Goal: Information Seeking & Learning: Learn about a topic

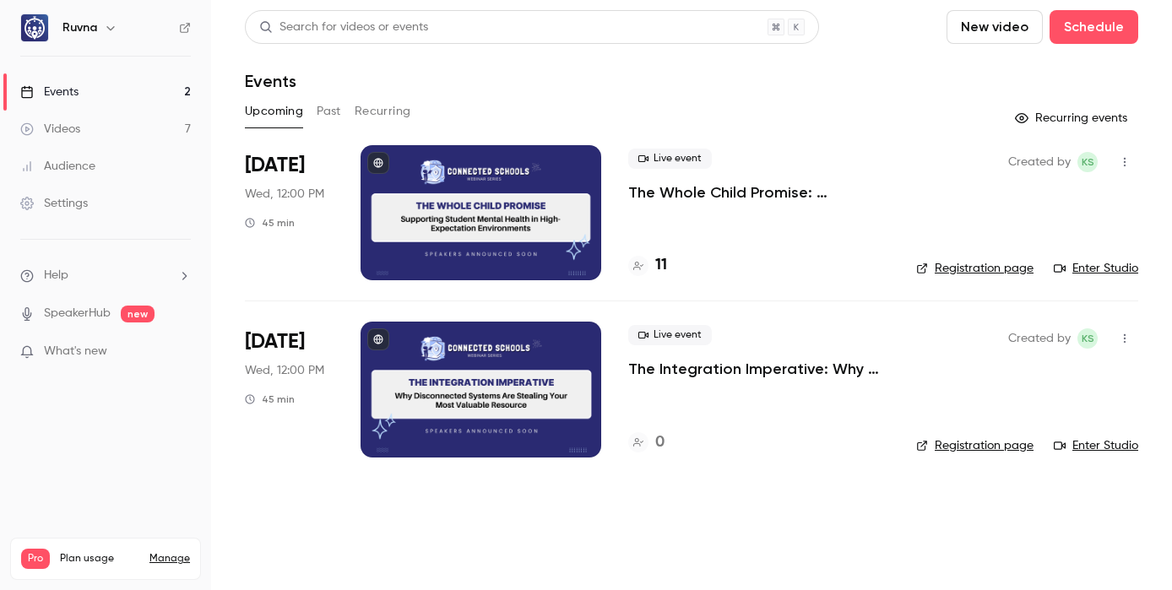
click at [115, 130] on link "Videos 7" at bounding box center [105, 129] width 211 height 37
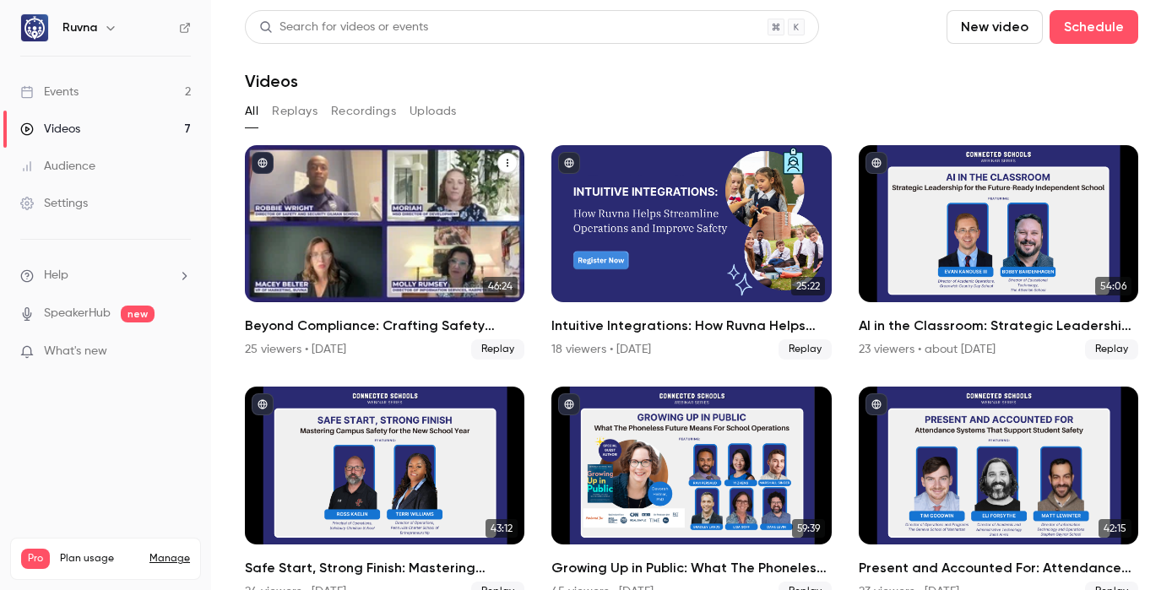
click at [382, 324] on h2 "Beyond Compliance: Crafting Safety Protocols That Preserve School Culture" at bounding box center [385, 326] width 280 height 20
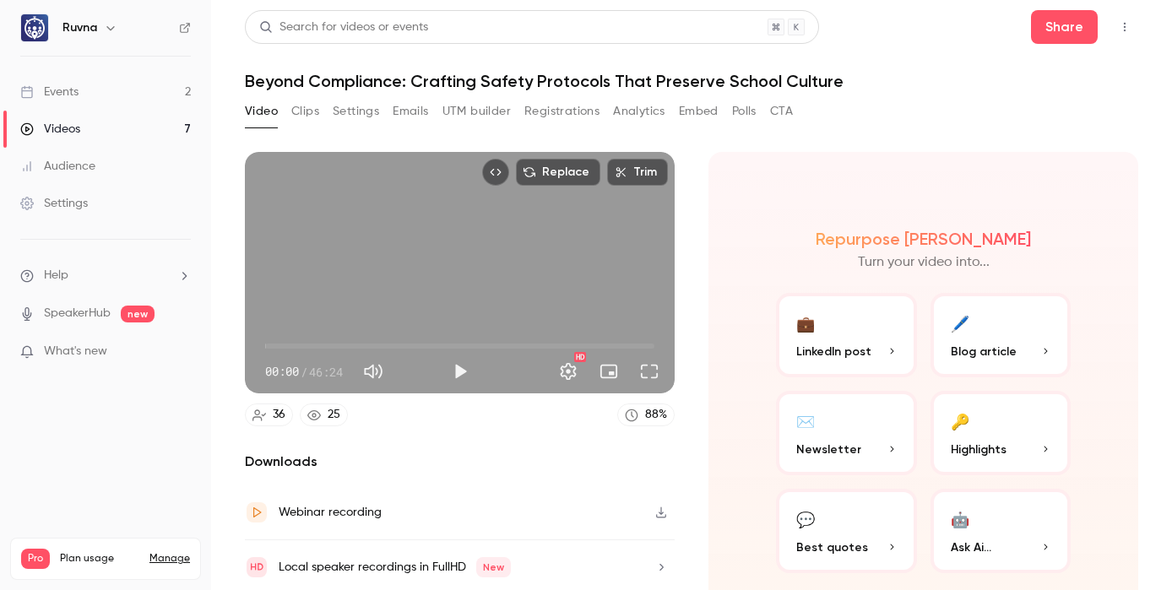
click at [558, 115] on button "Registrations" at bounding box center [562, 111] width 75 height 27
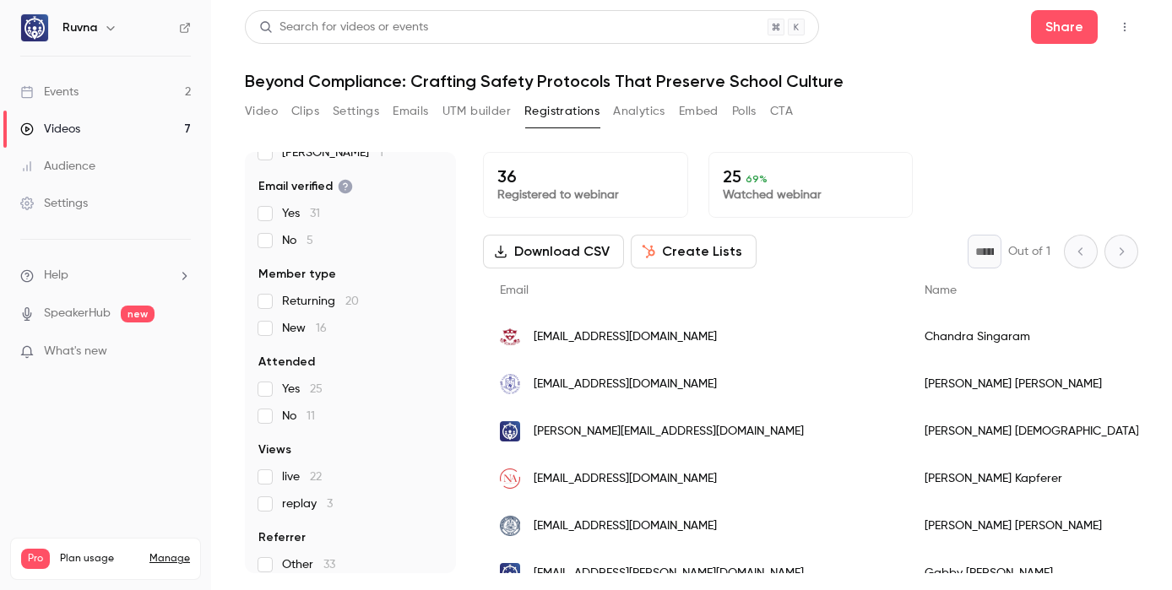
scroll to position [318, 0]
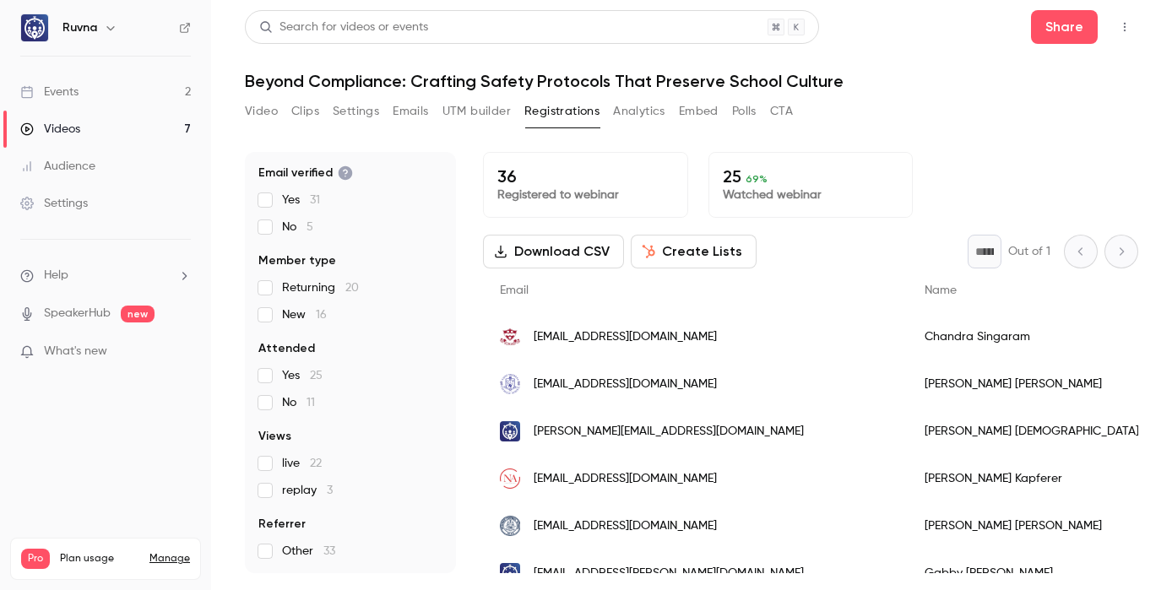
click at [314, 487] on span "replay 3" at bounding box center [307, 490] width 51 height 17
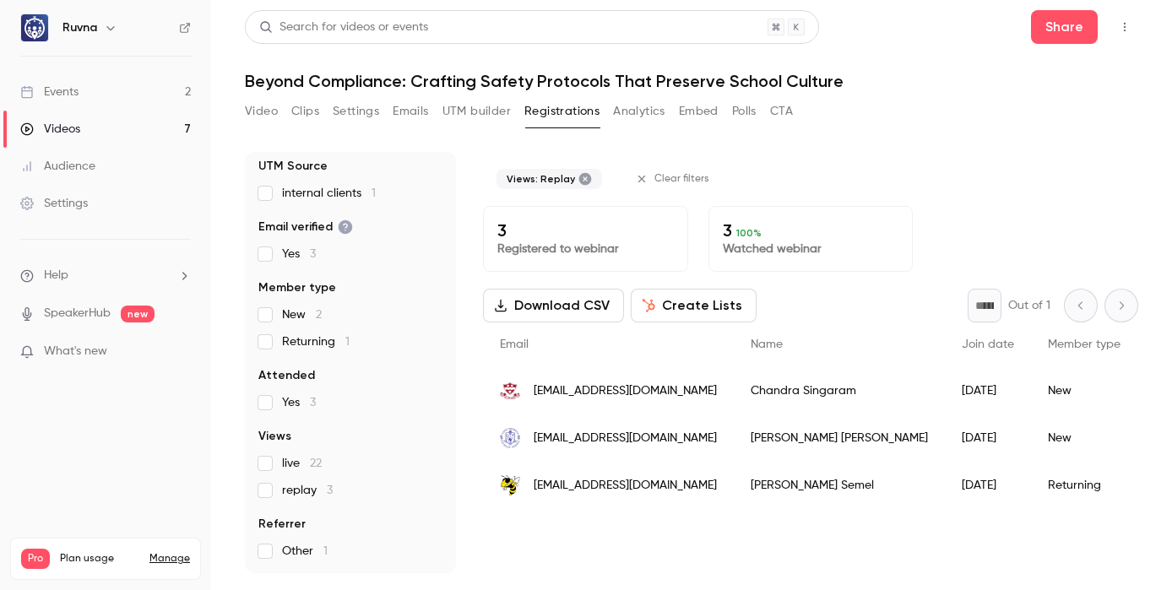
scroll to position [102, 0]
click at [307, 497] on span "replay 3" at bounding box center [307, 490] width 51 height 17
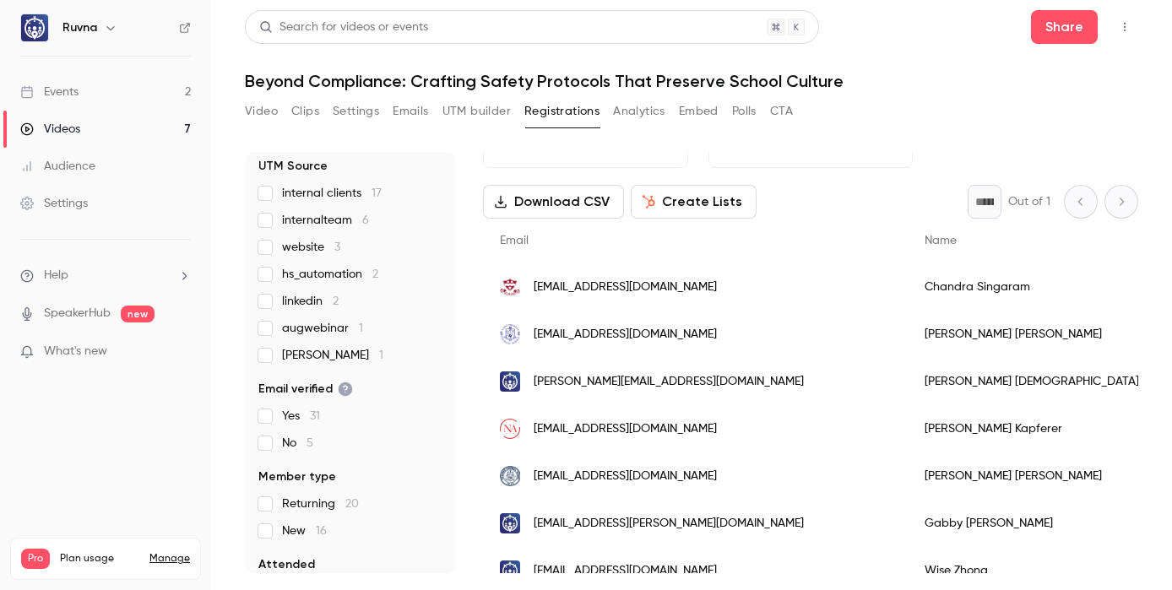
scroll to position [0, 0]
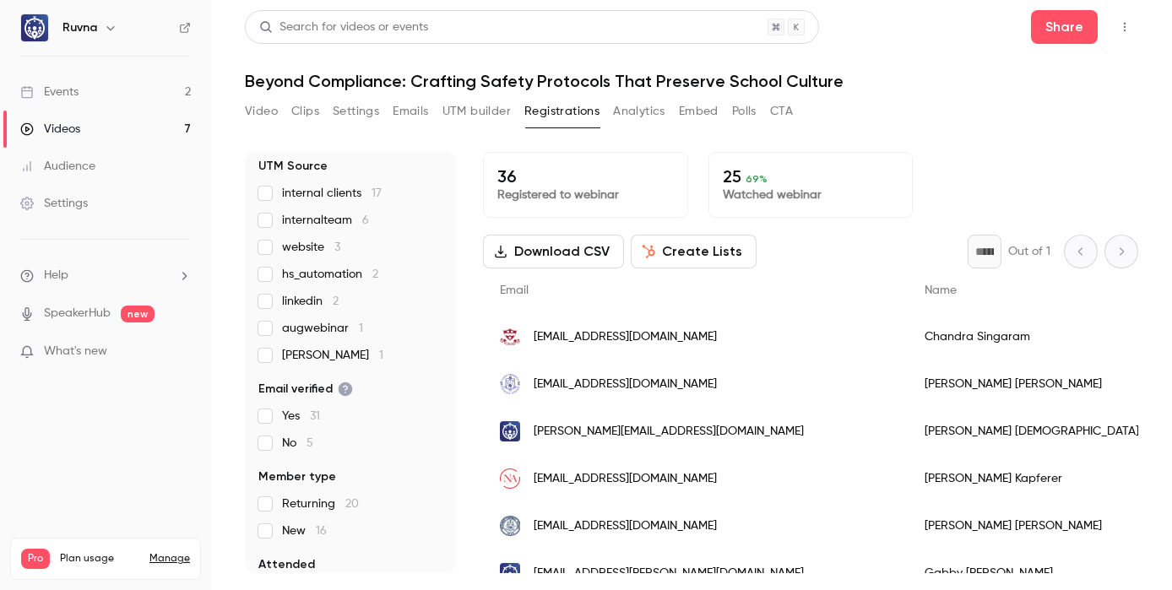
click at [1110, 259] on div "* Out of 1" at bounding box center [1053, 252] width 171 height 34
click at [1089, 246] on div "* Out of 1" at bounding box center [1053, 252] width 171 height 34
click at [1069, 252] on div "* Out of 1" at bounding box center [1053, 252] width 171 height 34
click at [1091, 246] on div "* Out of 1" at bounding box center [1053, 252] width 171 height 34
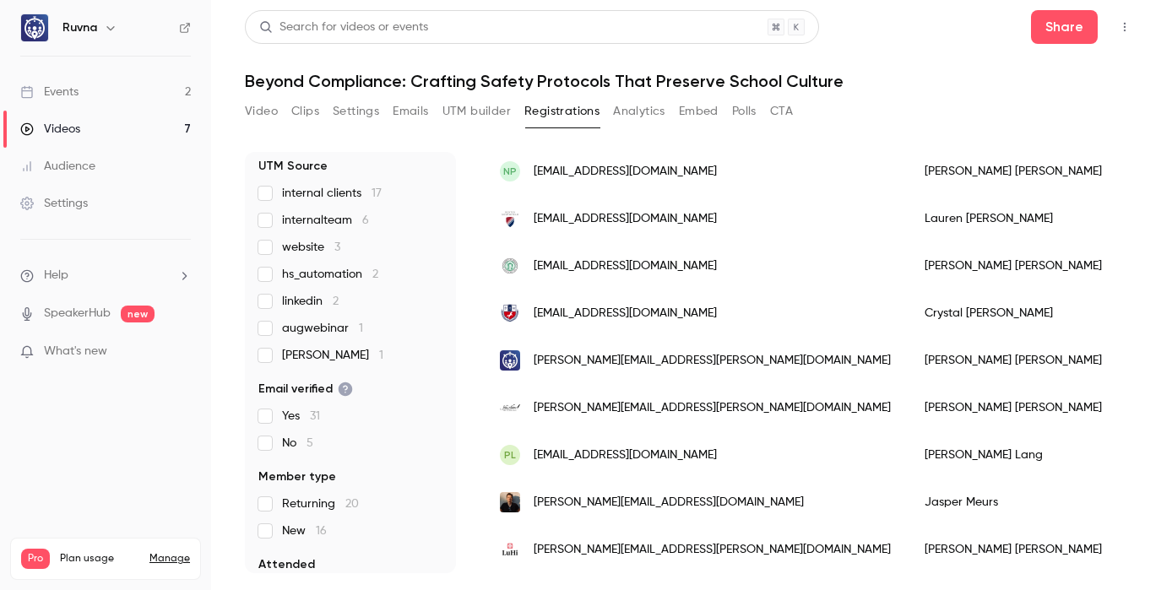
scroll to position [1455, 0]
